Goal: Information Seeking & Learning: Learn about a topic

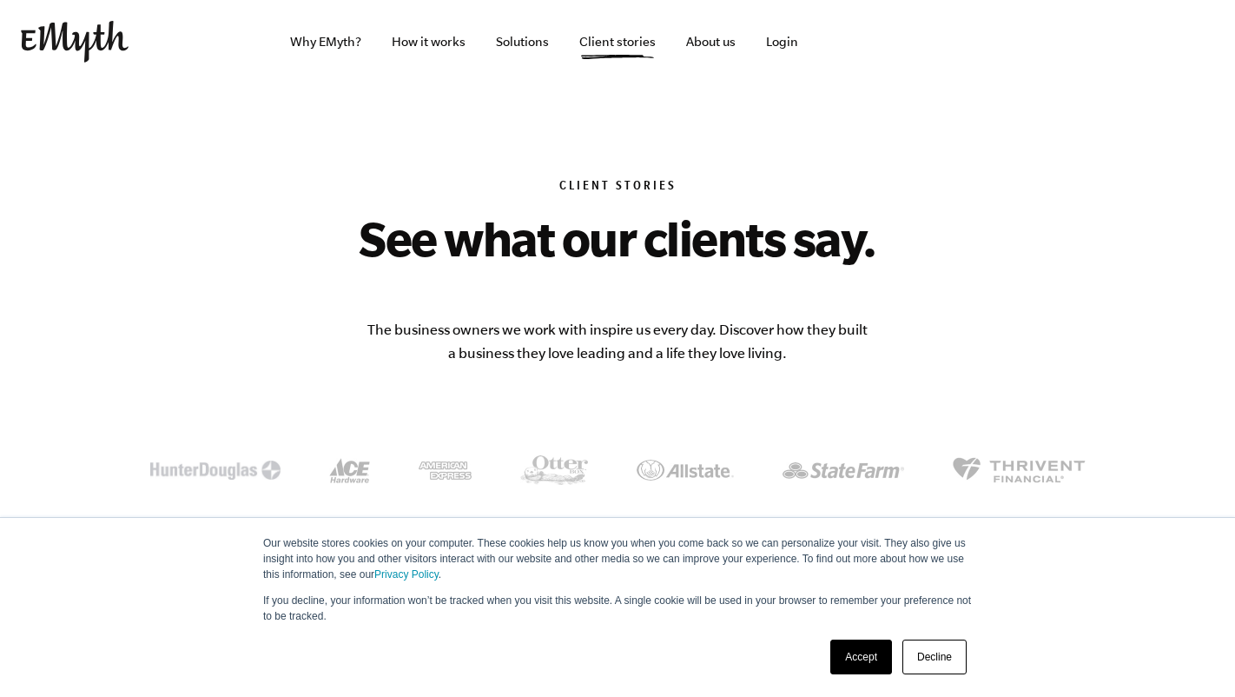
scroll to position [975, 0]
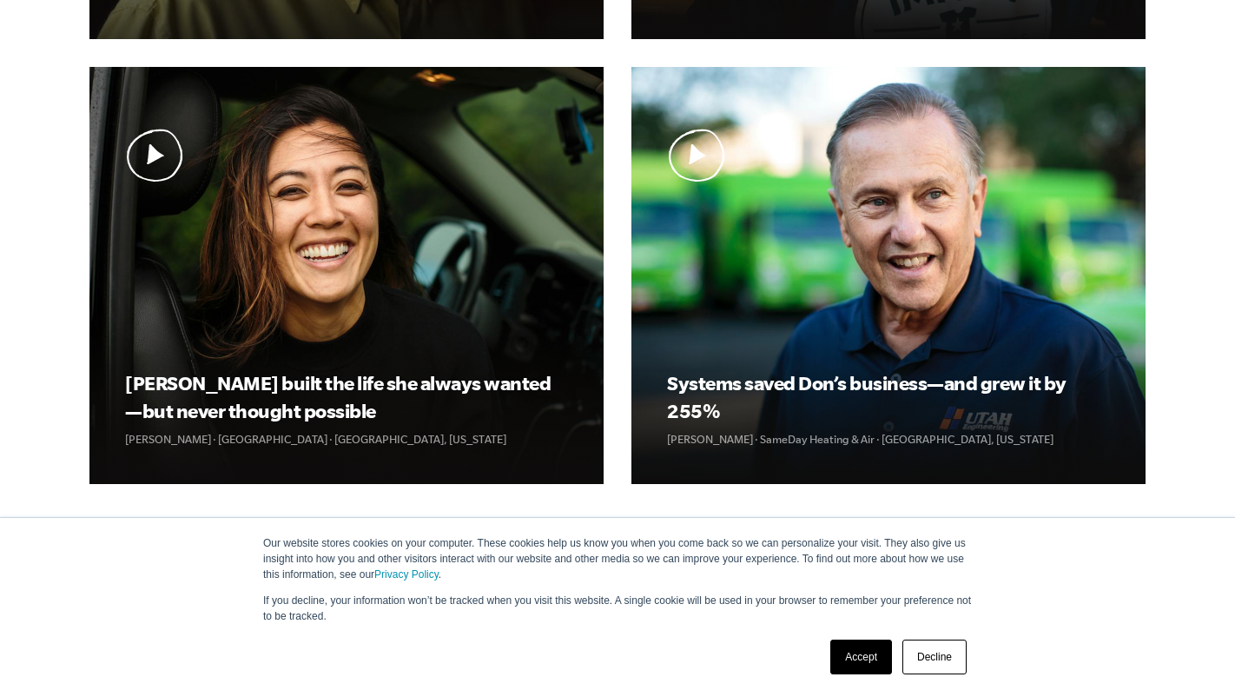
click at [868, 655] on link "Accept" at bounding box center [861, 656] width 62 height 35
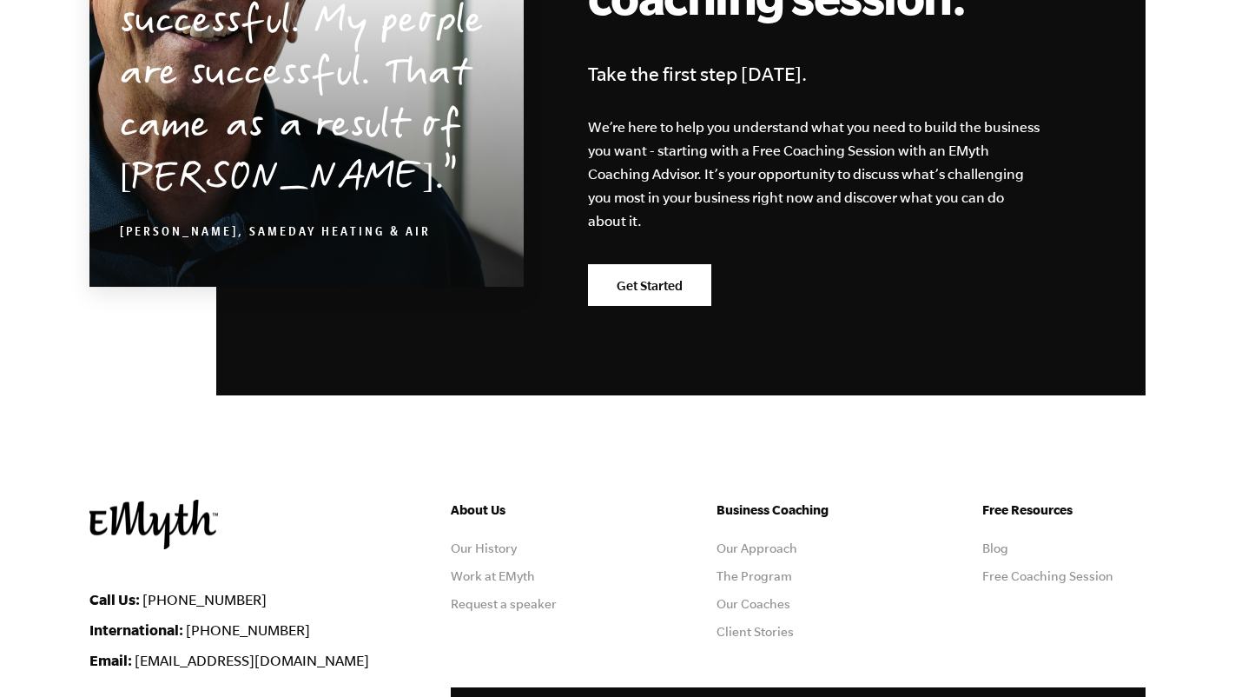
scroll to position [2093, 0]
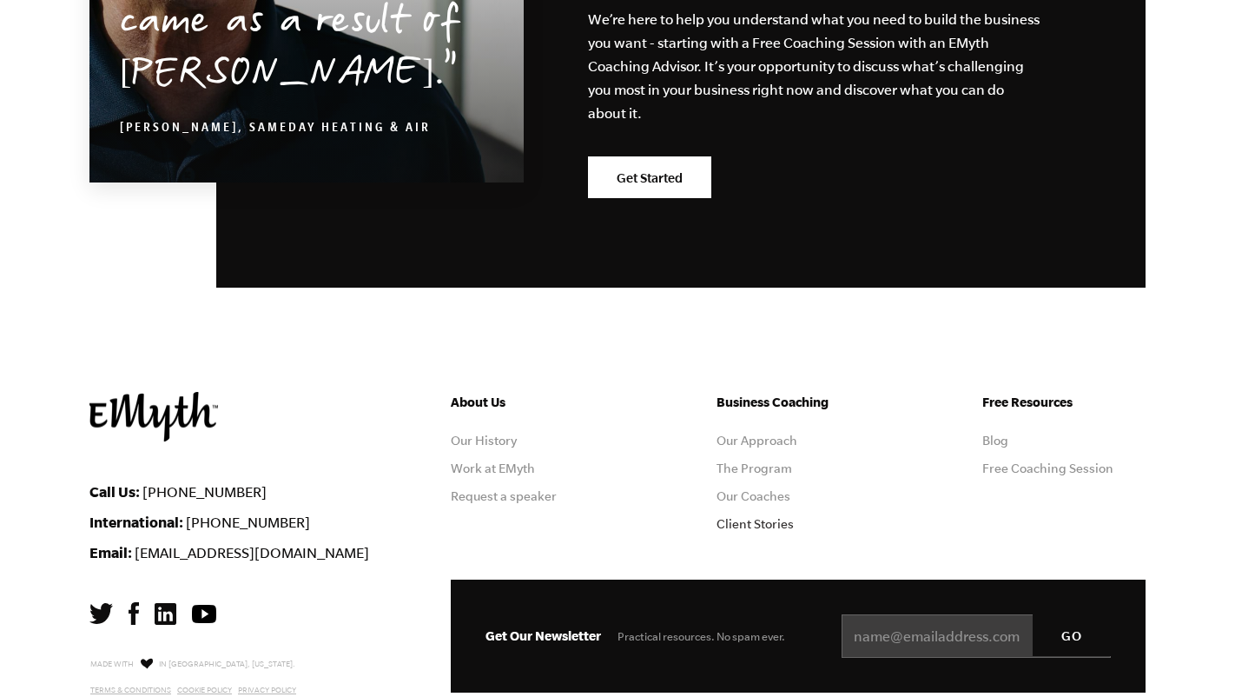
click at [724, 524] on link "Client Stories" at bounding box center [755, 524] width 77 height 14
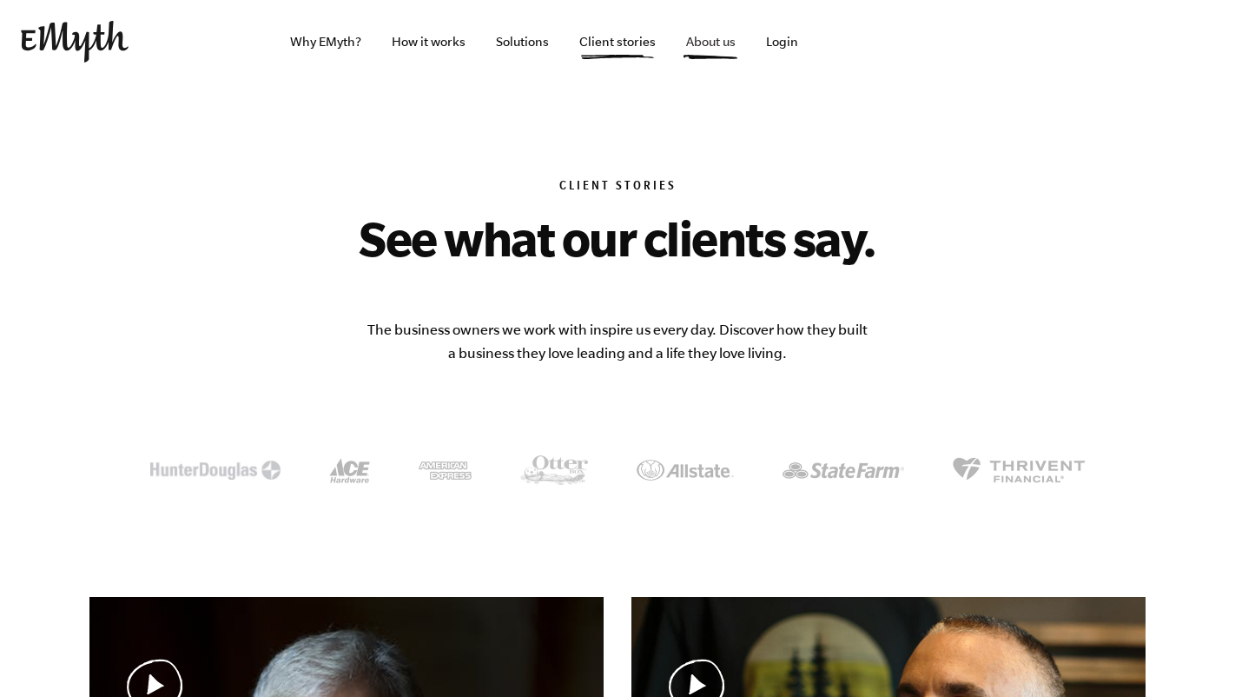
click at [695, 44] on link "About us" at bounding box center [710, 41] width 77 height 83
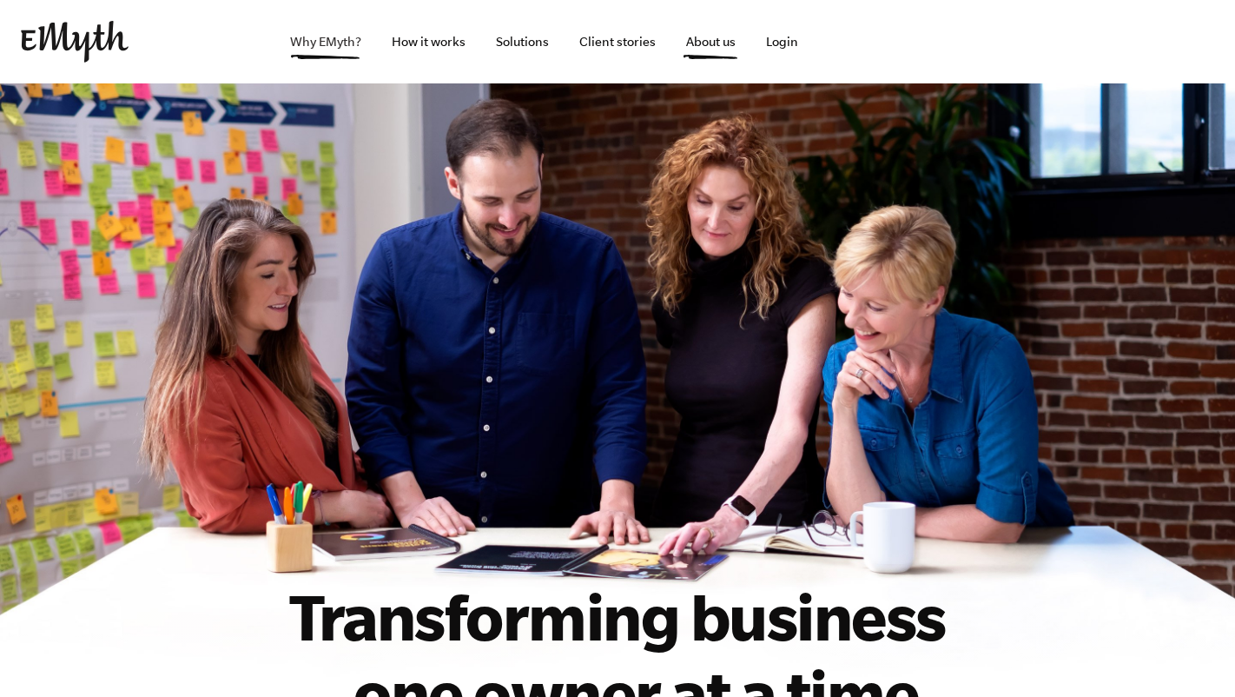
click at [338, 38] on link "Why EMyth?" at bounding box center [325, 41] width 99 height 83
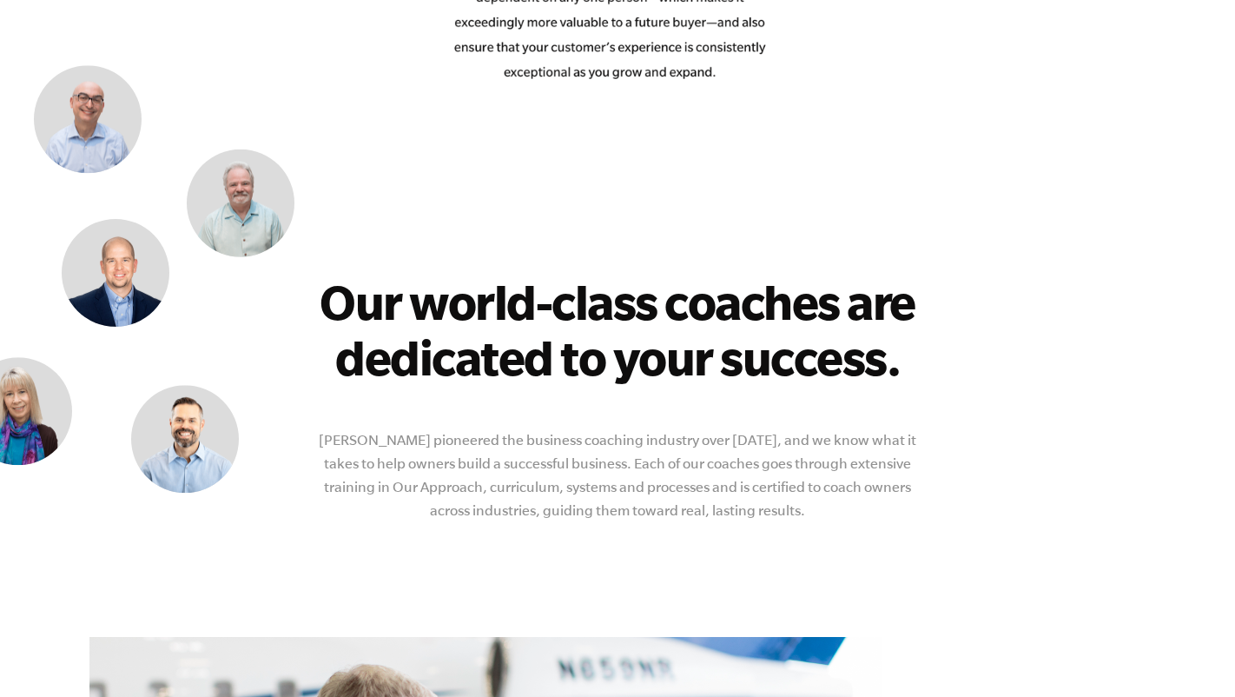
scroll to position [3568, 0]
